Goal: Book appointment/travel/reservation

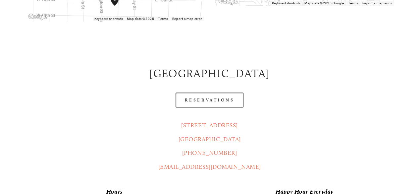
scroll to position [298, 0]
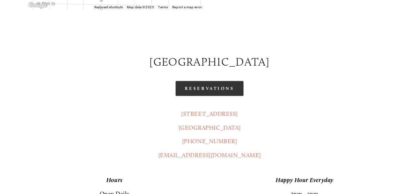
click at [219, 81] on link "Reservations" at bounding box center [210, 88] width 68 height 15
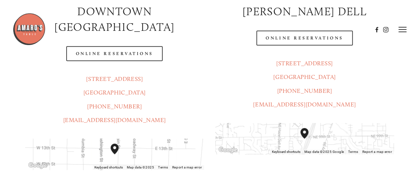
scroll to position [133, 0]
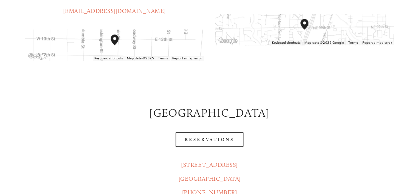
scroll to position [265, 0]
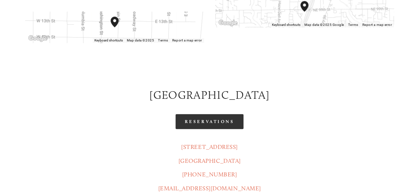
click at [199, 114] on link "Reservations" at bounding box center [210, 121] width 68 height 15
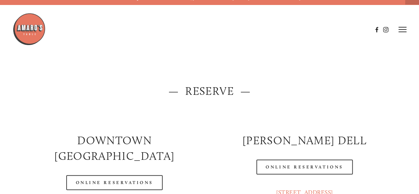
scroll to position [0, 0]
